Goal: Task Accomplishment & Management: Understand process/instructions

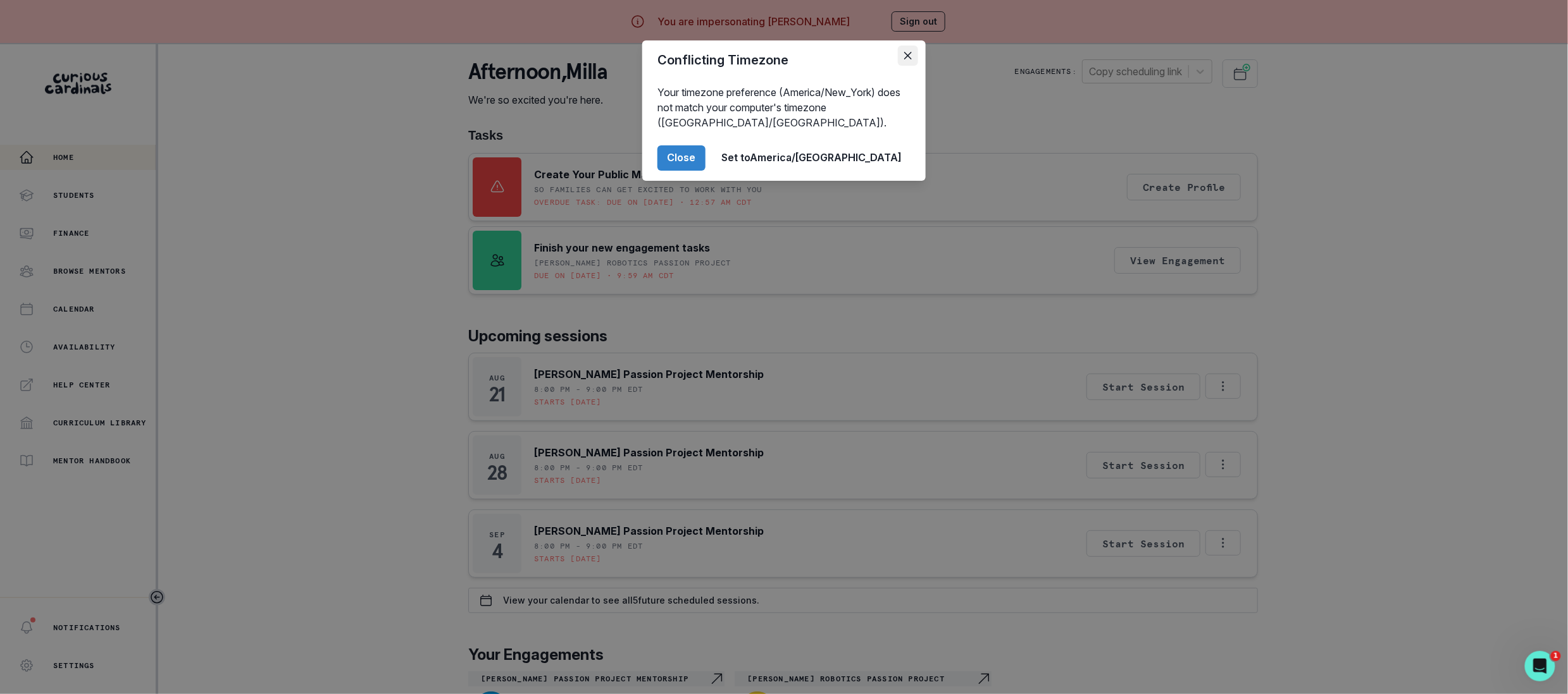
click at [906, 57] on icon "Close" at bounding box center [908, 56] width 8 height 8
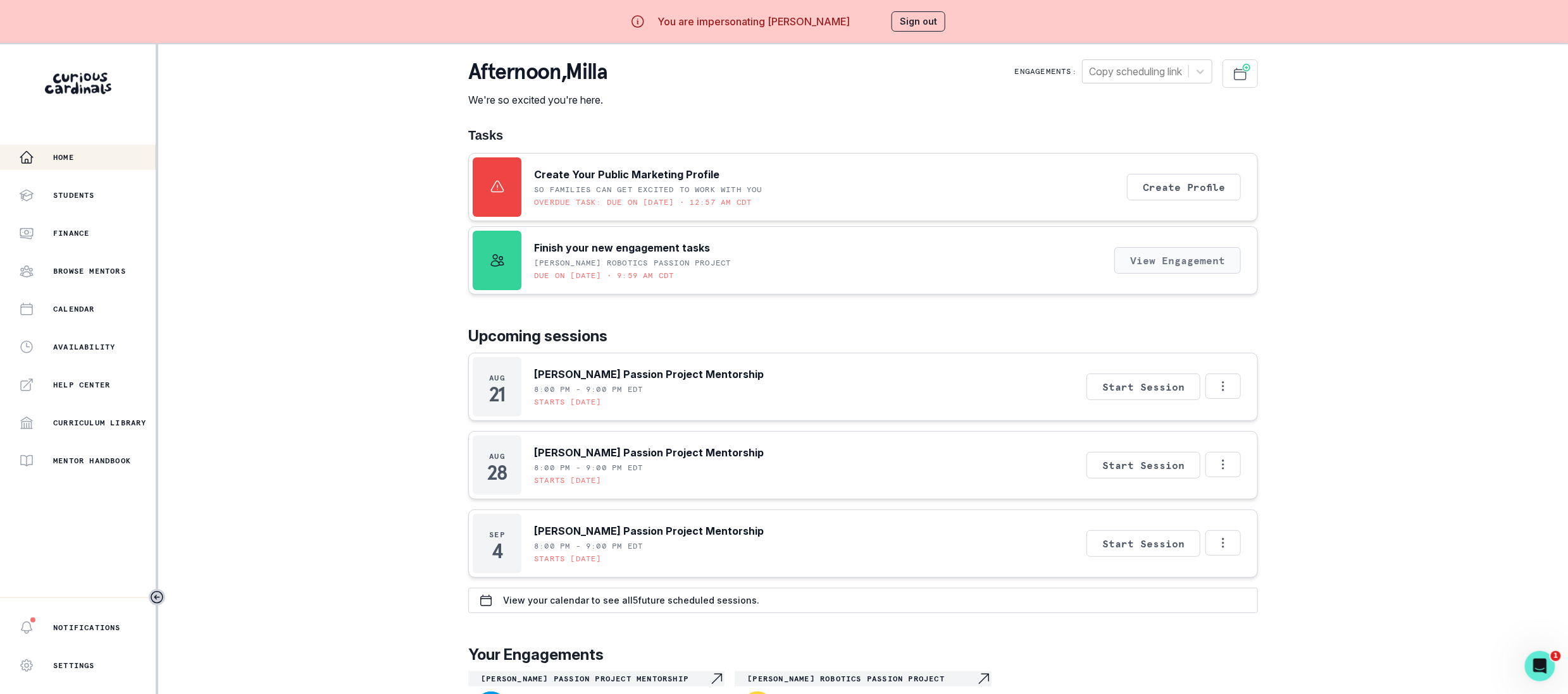
click at [1143, 260] on button "View Engagement" at bounding box center [1177, 261] width 126 height 27
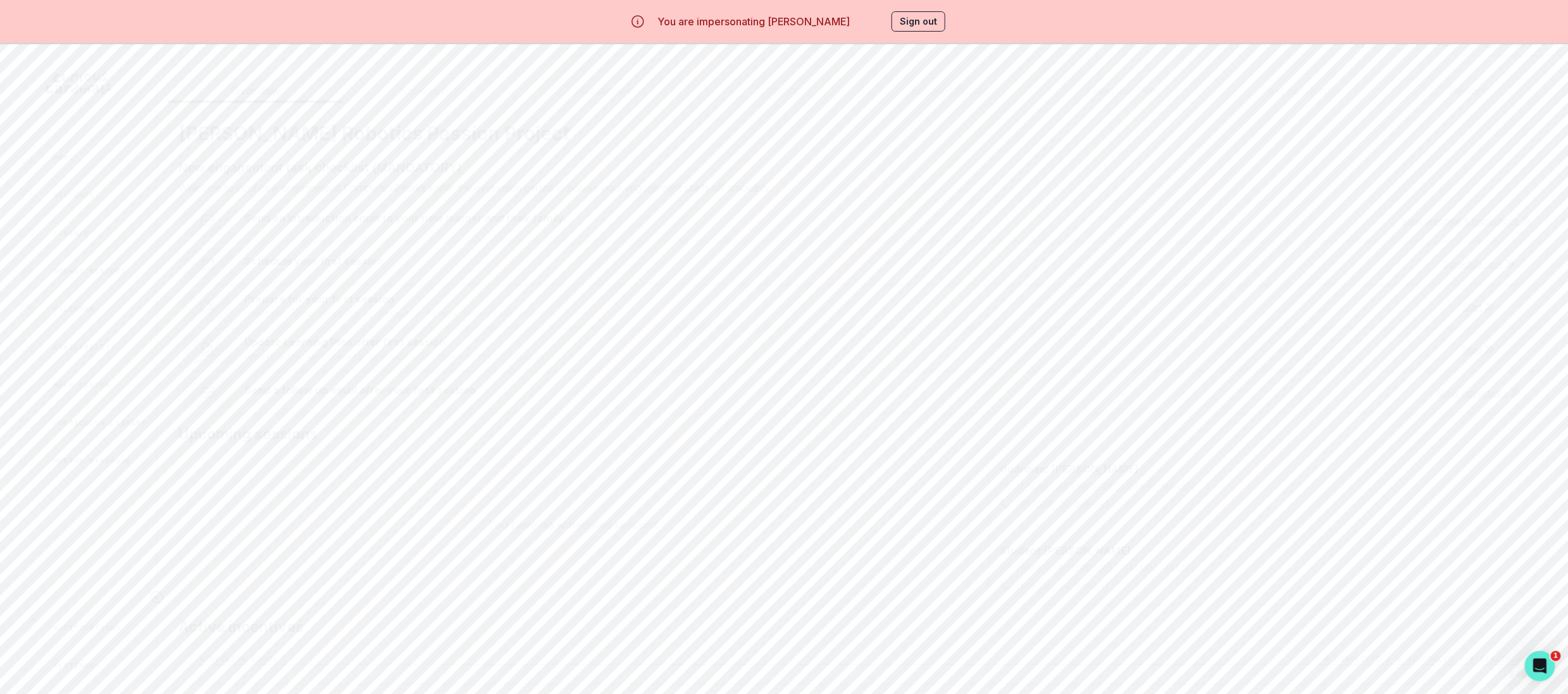
scroll to position [36, 0]
click at [106, 162] on div "Home" at bounding box center [87, 157] width 137 height 15
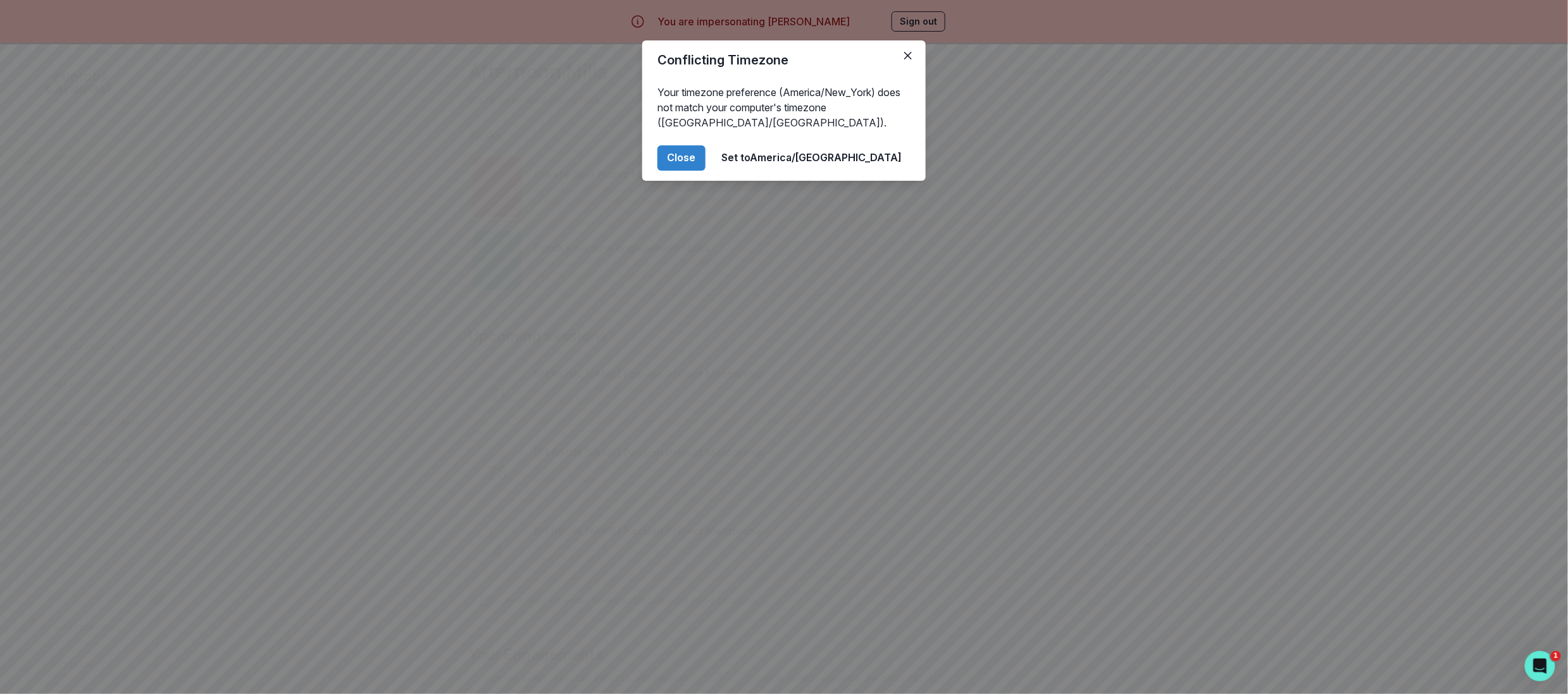
click at [367, 127] on div "Conflicting Timezone Your timezone preference (America/New_York) does not match…" at bounding box center [784, 347] width 1568 height 694
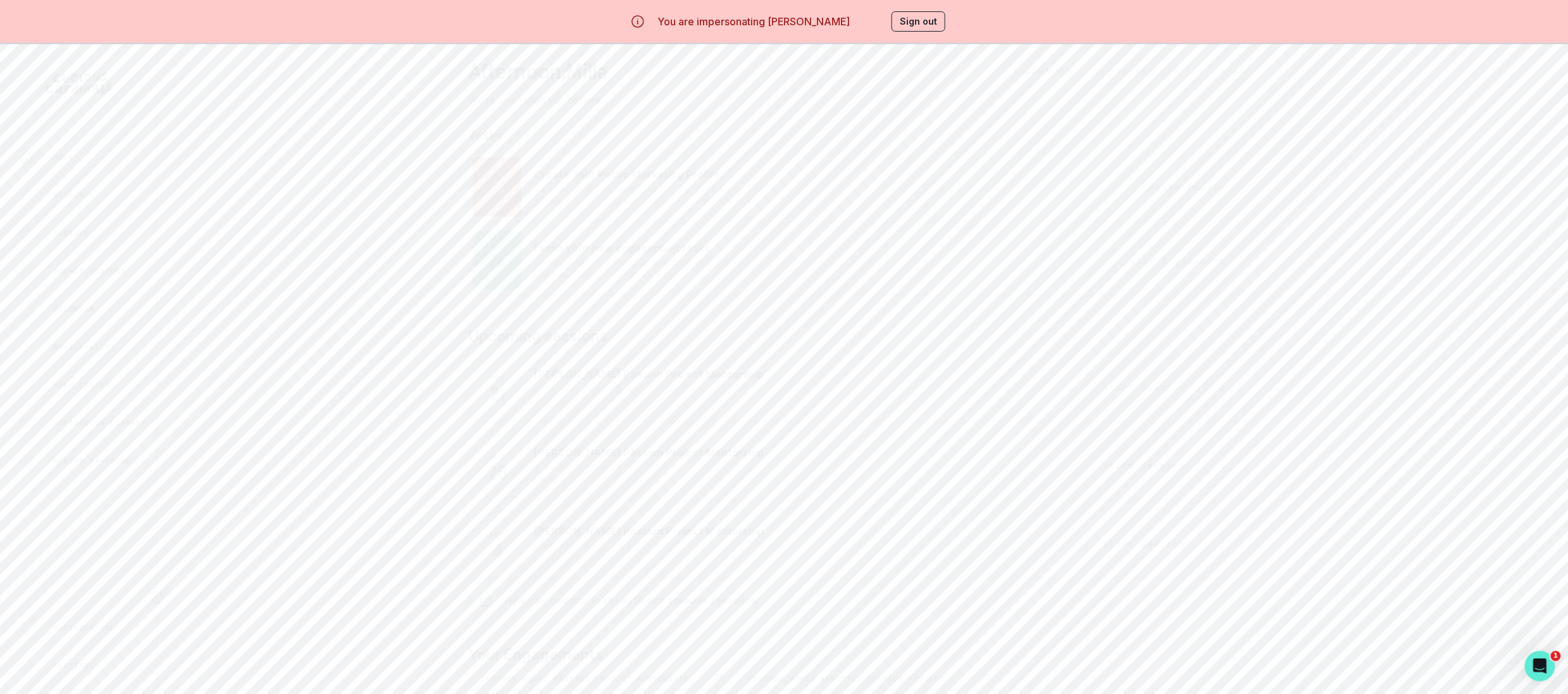
click at [1120, 261] on button "View Engagement" at bounding box center [1177, 261] width 126 height 27
click at [1486, 253] on button "View template & instructions" at bounding box center [1466, 255] width 129 height 11
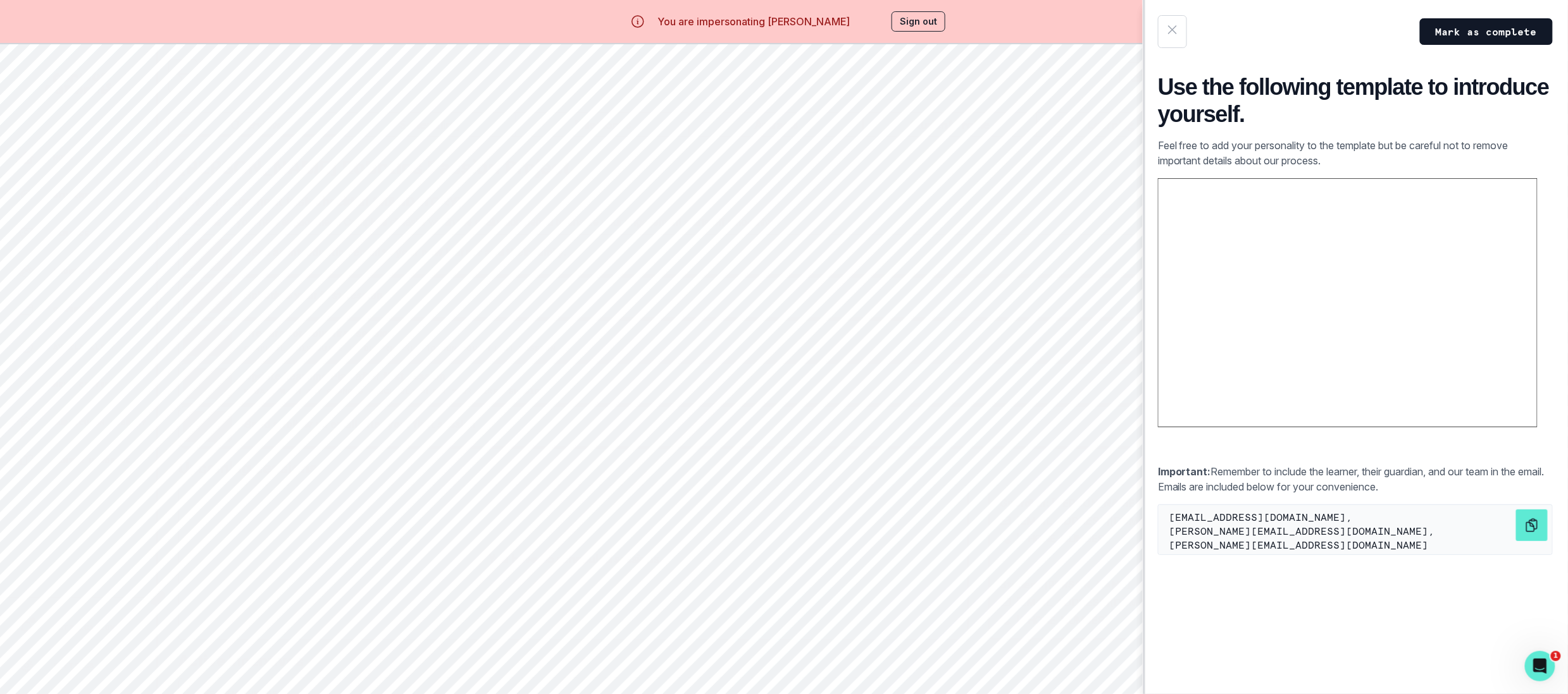
click at [1022, 389] on div "Mark as complete Use the following template to introduce yourself. Feel free to…" at bounding box center [784, 347] width 1568 height 694
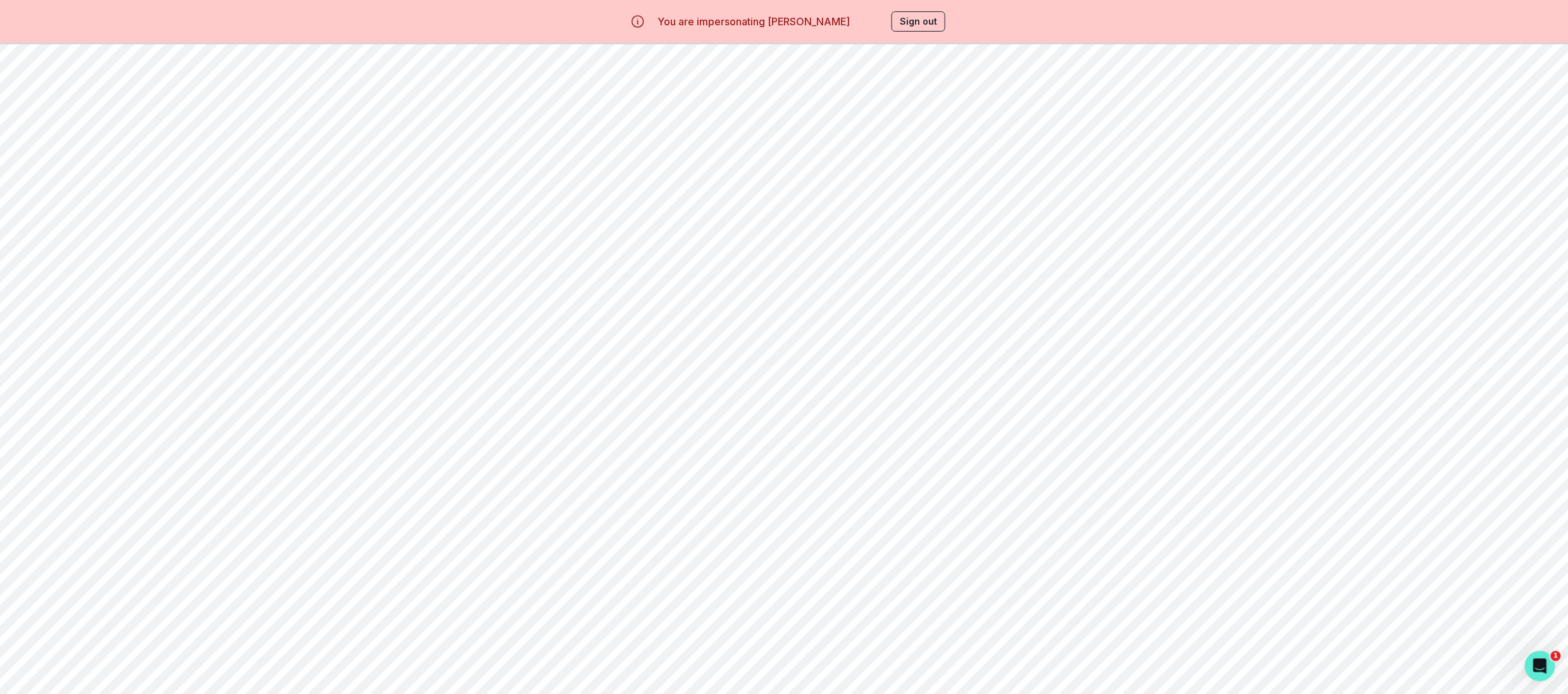
click at [1486, 309] on div "Schedule now" at bounding box center [1478, 298] width 103 height 32
click at [1487, 302] on button "Schedule now" at bounding box center [1479, 298] width 71 height 11
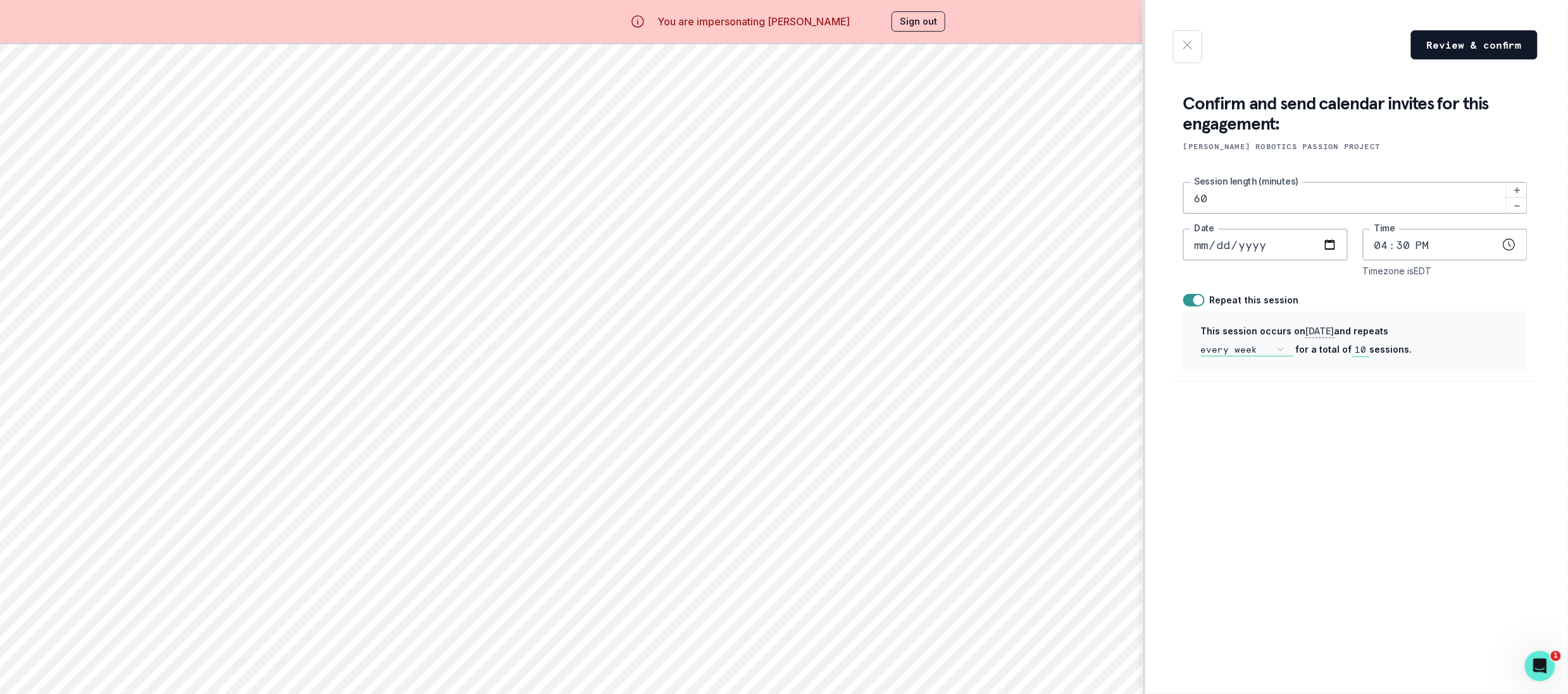
click at [992, 470] on div "Review & confirm Confirm and send calendar invites for this engagement: [PERSON…" at bounding box center [784, 347] width 1568 height 694
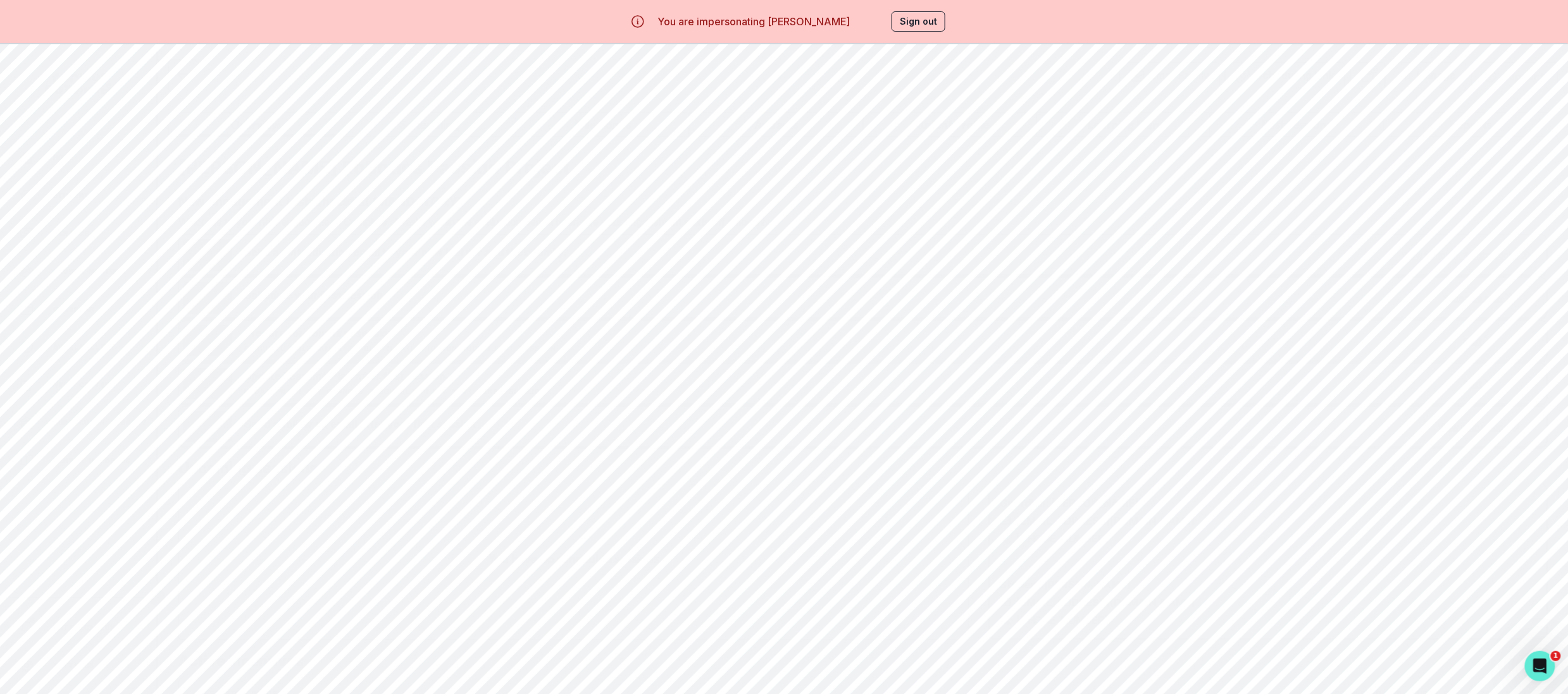
click at [1469, 339] on button "Start" at bounding box center [1478, 341] width 30 height 11
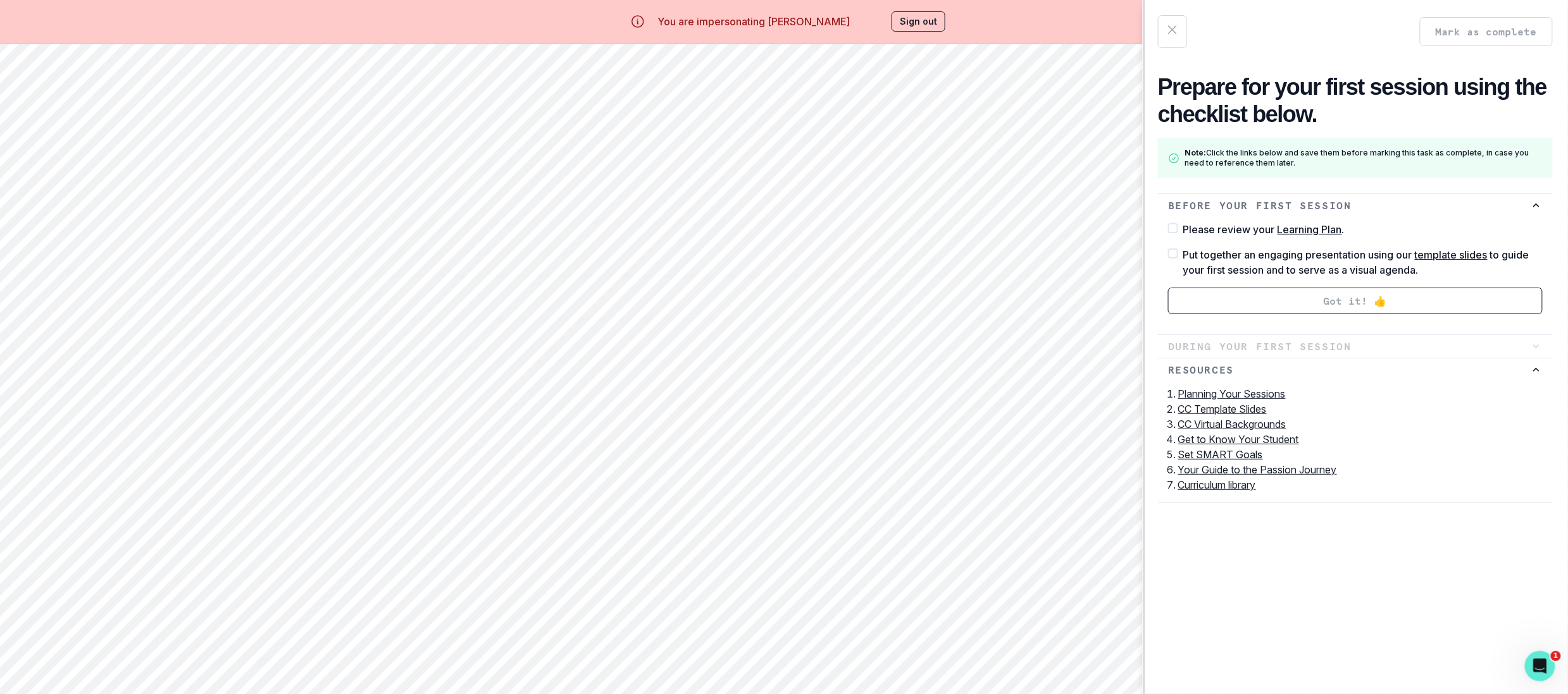
click at [964, 403] on div "Mark as complete Prepare for your first session using the checklist below. Note…" at bounding box center [784, 347] width 1568 height 694
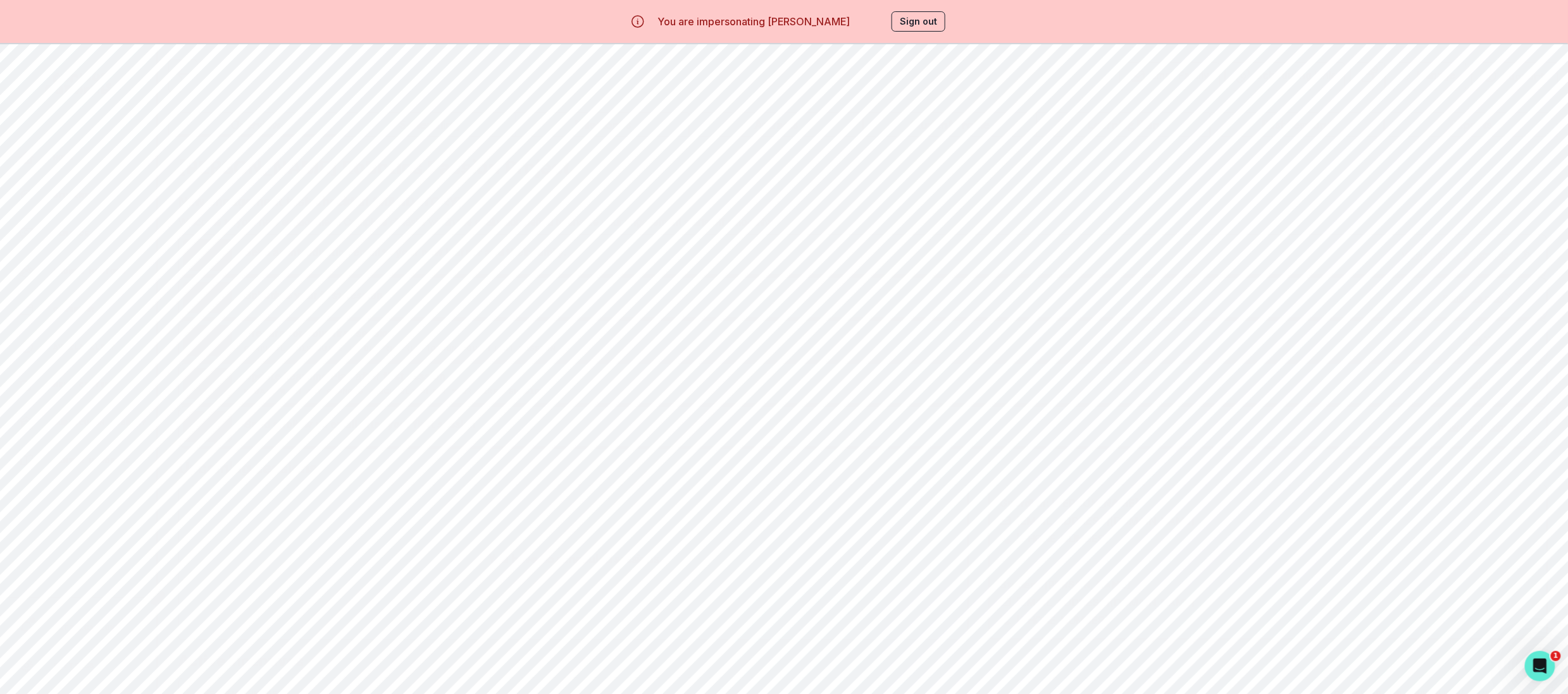
click at [1481, 389] on button "Start" at bounding box center [1478, 385] width 30 height 11
click at [82, 156] on div "Home" at bounding box center [87, 157] width 137 height 15
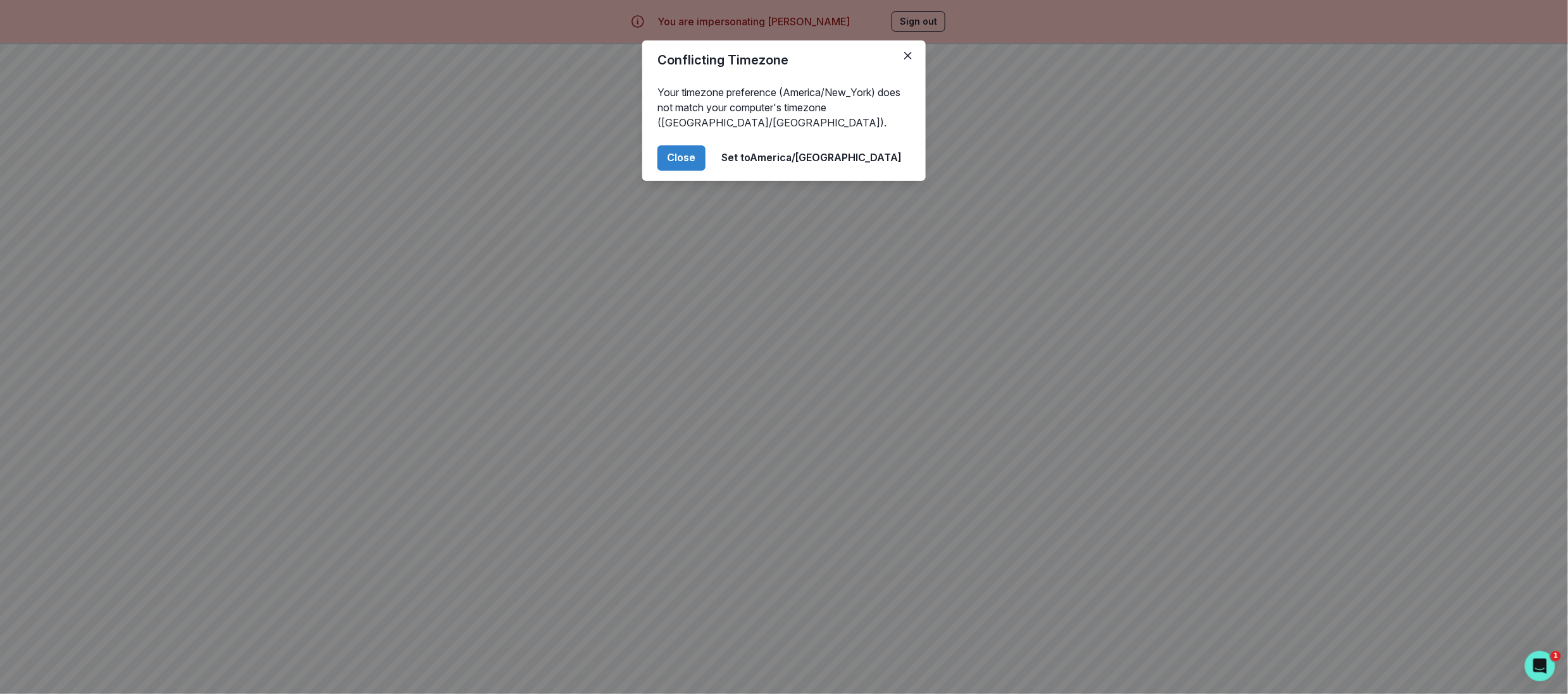
click at [426, 218] on div "Conflicting Timezone Your timezone preference (America/New_York) does not match…" at bounding box center [784, 347] width 1568 height 694
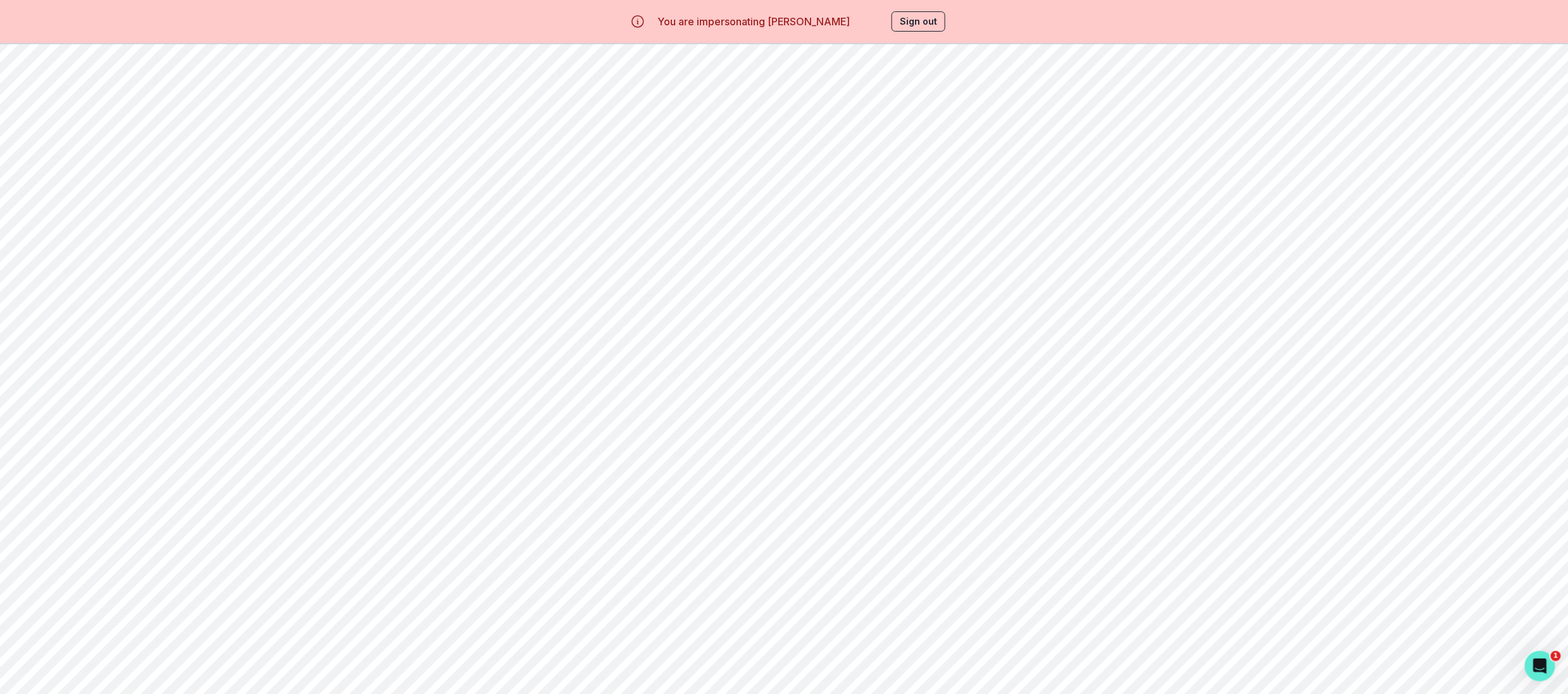
click at [1157, 269] on button "View Engagement" at bounding box center [1177, 261] width 126 height 27
click at [1438, 430] on button "View instructions" at bounding box center [1478, 427] width 81 height 11
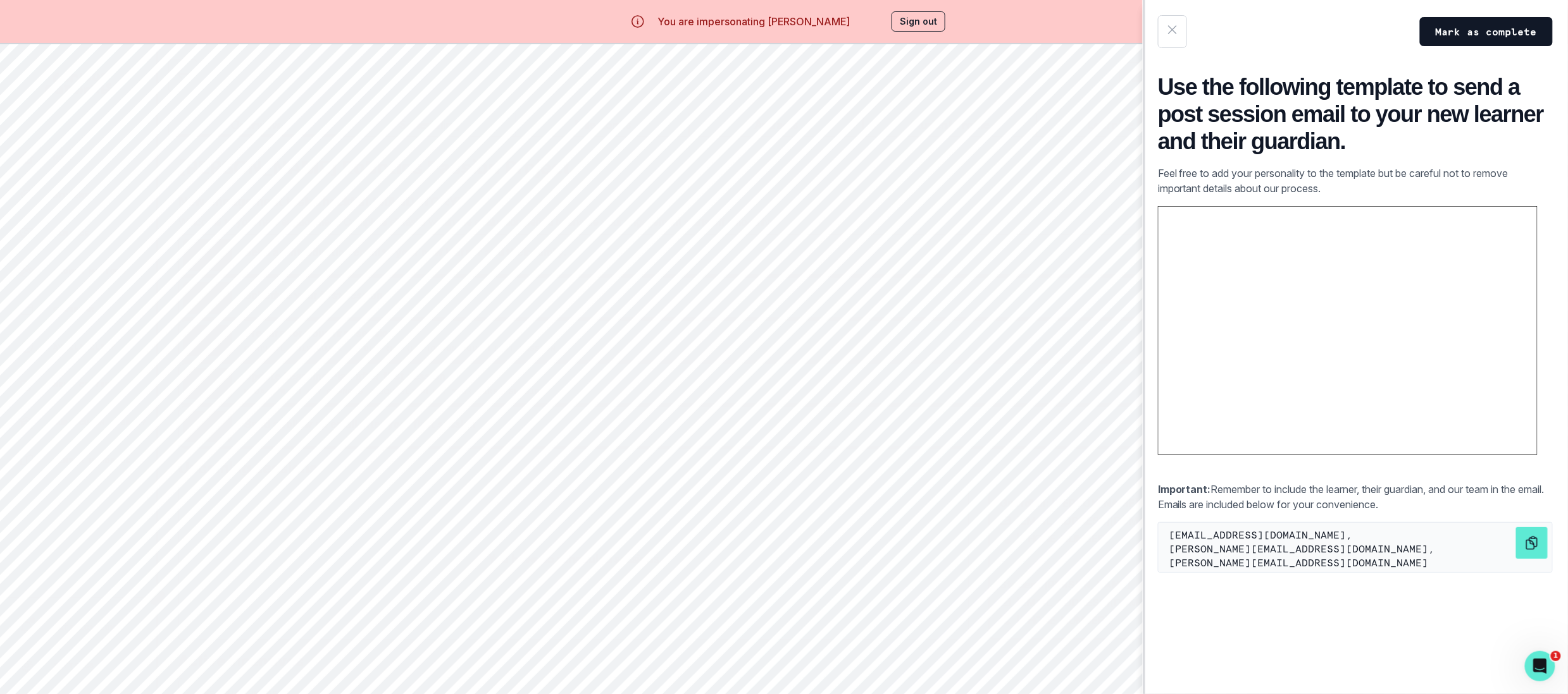
click at [1054, 408] on div "Mark as complete Use the following template to send a post session email to you…" at bounding box center [784, 347] width 1568 height 694
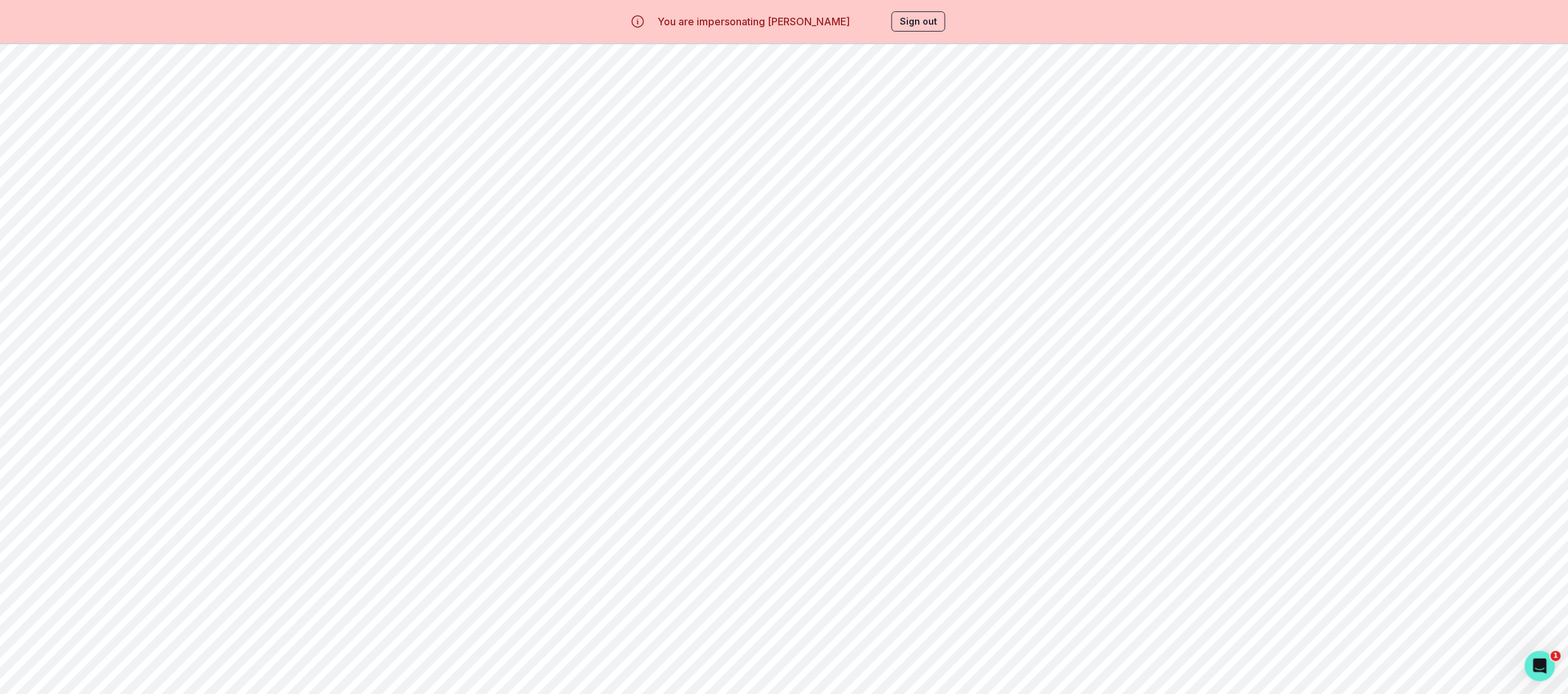
click at [916, 21] on button "Sign out" at bounding box center [918, 21] width 54 height 21
